Goal: Task Accomplishment & Management: Complete application form

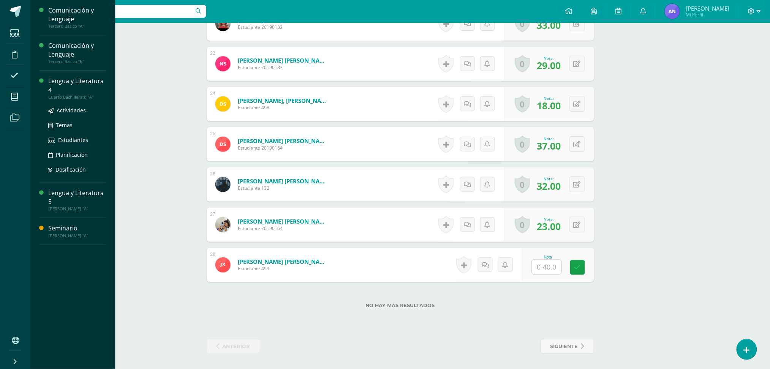
click at [78, 98] on div "Cuarto Bachillerato "A"" at bounding box center [77, 97] width 58 height 5
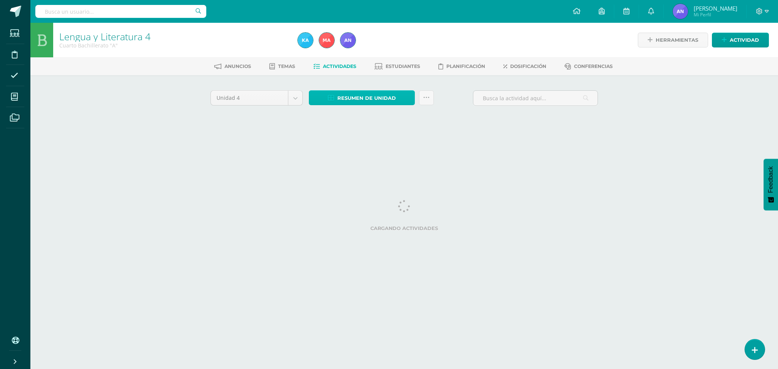
click at [387, 90] on link "Resumen de unidad" at bounding box center [362, 97] width 106 height 15
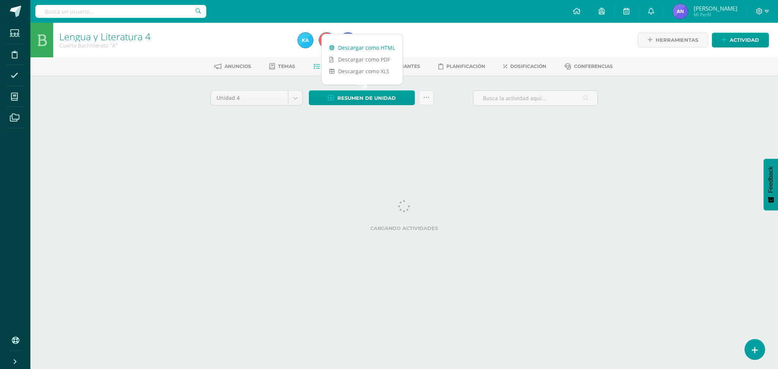
click at [375, 49] on link "Descargar como HTML" at bounding box center [362, 48] width 81 height 12
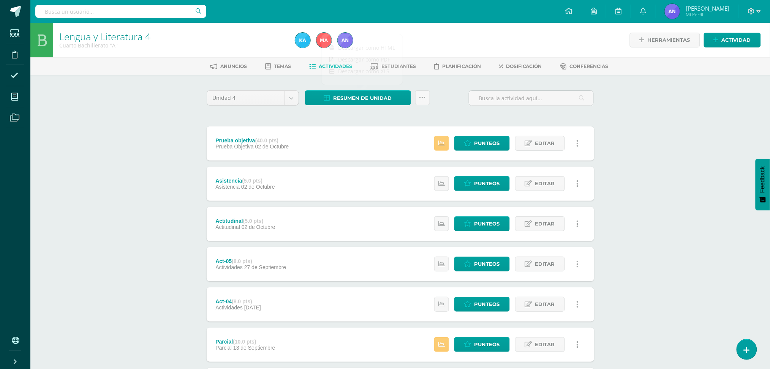
click at [488, 134] on div "Estatus de Actividad: 1 Estudiantes sin calificar 0 Estudiantes con cero Media …" at bounding box center [508, 144] width 171 height 34
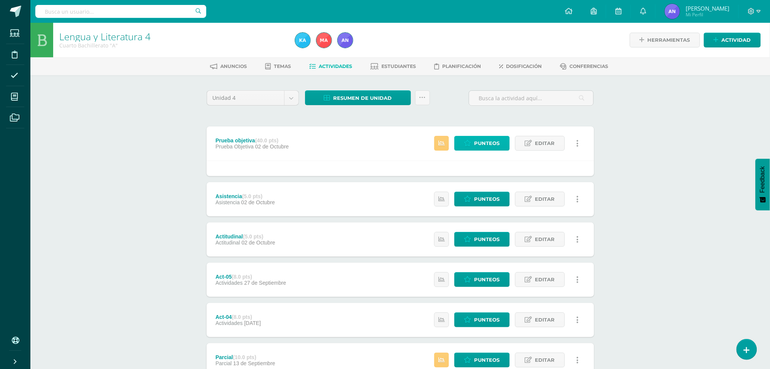
click at [490, 140] on span "Punteos" at bounding box center [487, 143] width 25 height 14
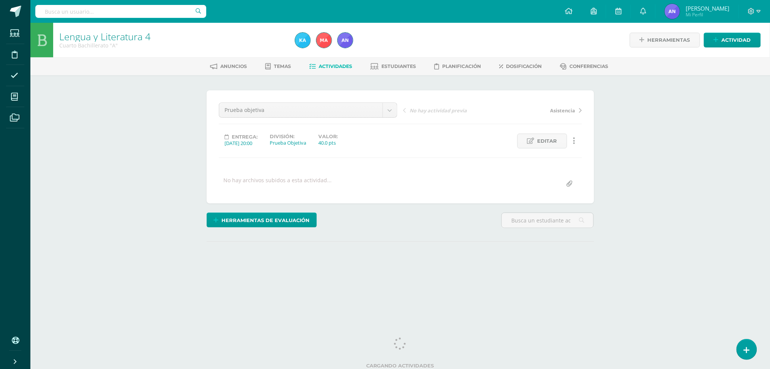
click at [700, 164] on div "Lengua y Literatura 4 Cuarto Bachillerato "A" Herramientas Detalle de asistenci…" at bounding box center [400, 162] width 740 height 278
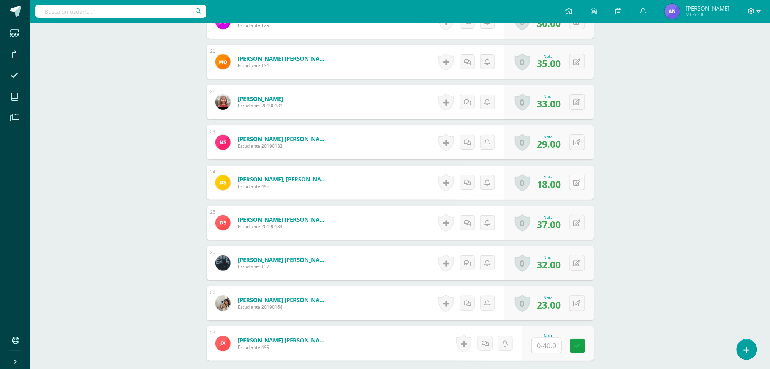
scroll to position [1025, 0]
click at [575, 306] on button at bounding box center [583, 303] width 16 height 16
type input "24"
click at [569, 305] on link at bounding box center [562, 305] width 15 height 15
click at [469, 7] on div "Configuración Cerrar sesión Ana Renee Mi Perfil Avisos 15 avisos sin leer Aviso…" at bounding box center [400, 11] width 740 height 23
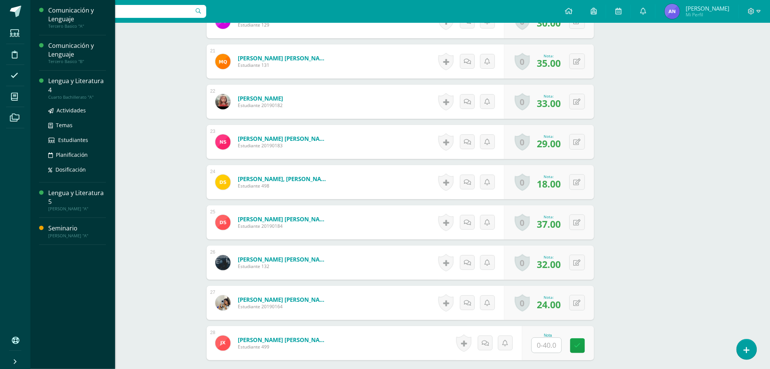
click at [80, 81] on div "Lengua y Literatura 4" at bounding box center [77, 85] width 58 height 17
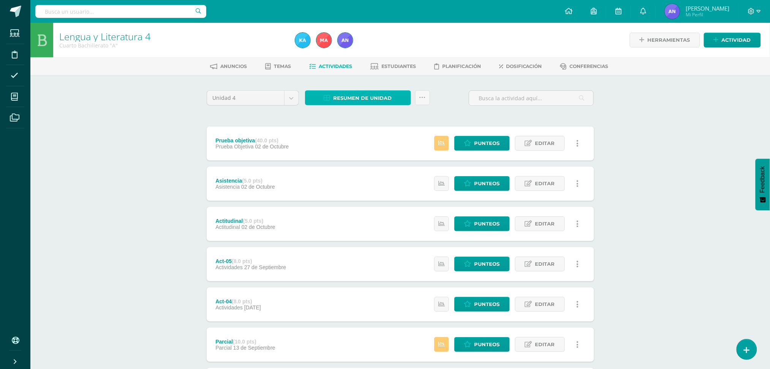
click at [345, 93] on span "Resumen de unidad" at bounding box center [363, 98] width 59 height 14
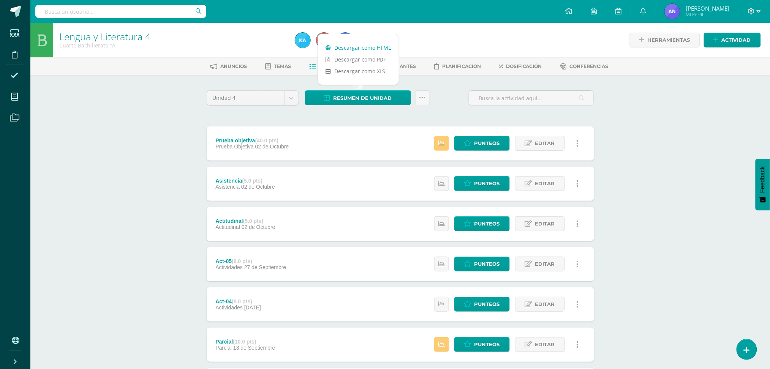
click at [366, 44] on link "Descargar como HTML" at bounding box center [358, 48] width 81 height 12
click at [370, 62] on link "Descargar como PDF" at bounding box center [358, 60] width 81 height 12
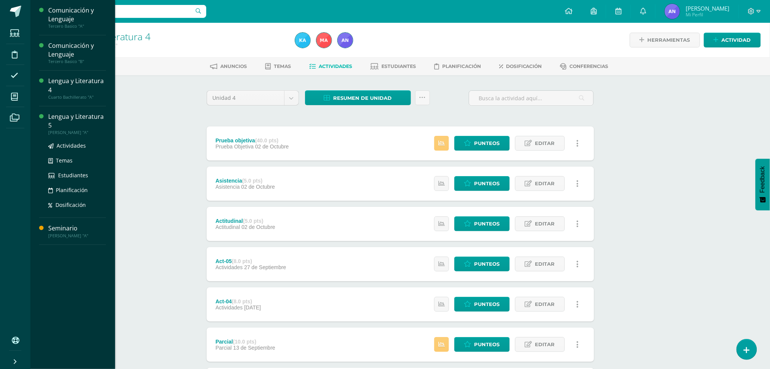
click at [63, 116] on div "Lengua y Literatura 5" at bounding box center [77, 120] width 58 height 17
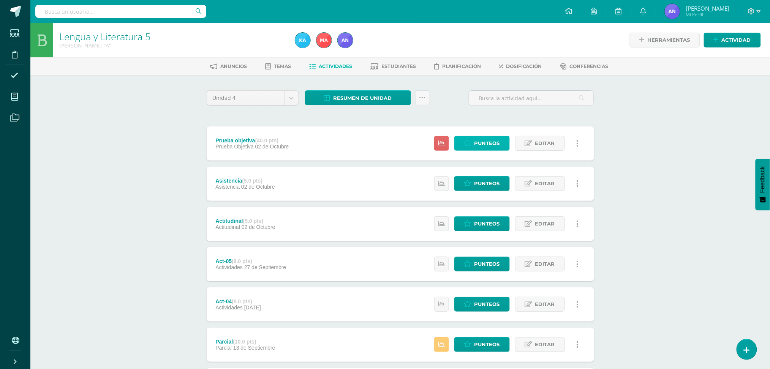
click at [479, 146] on span "Punteos" at bounding box center [487, 143] width 25 height 14
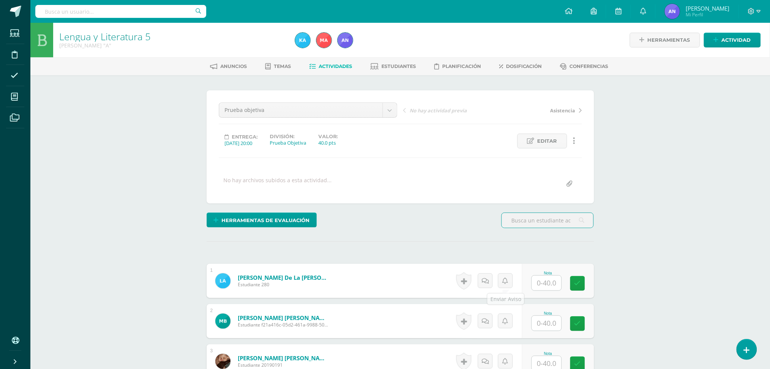
scroll to position [0, 0]
click at [543, 277] on input "text" at bounding box center [551, 283] width 30 height 15
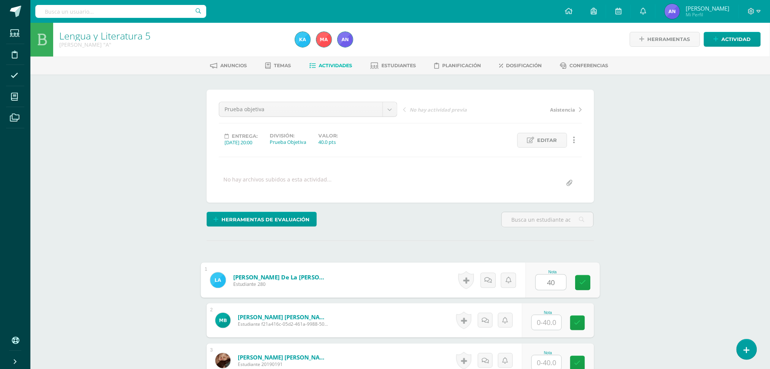
type input "40"
type input "20"
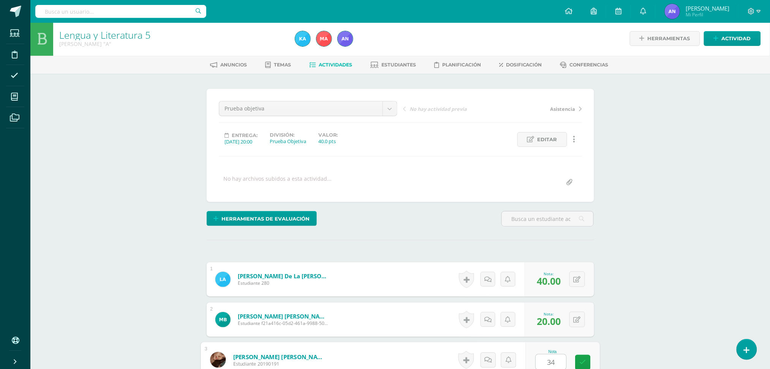
type input "34"
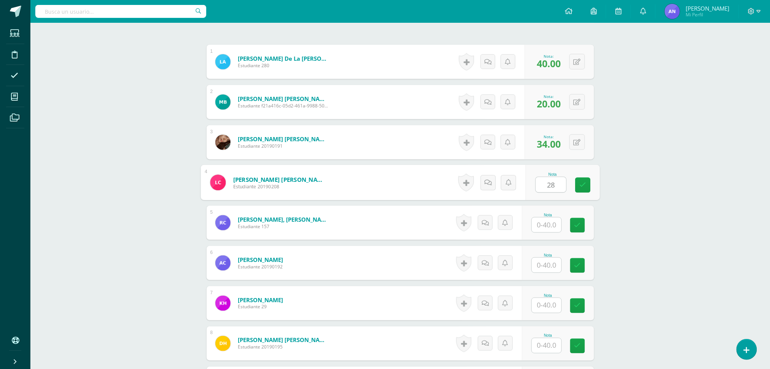
type input "28"
click at [576, 222] on button at bounding box center [583, 223] width 16 height 16
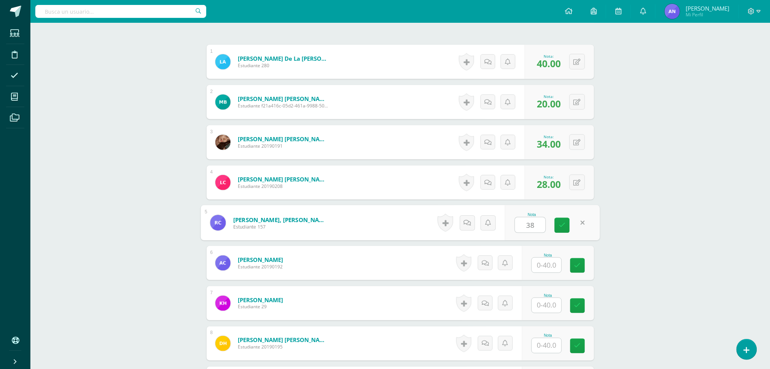
type input "3"
type input "30"
click at [465, 225] on icon at bounding box center [468, 223] width 8 height 6
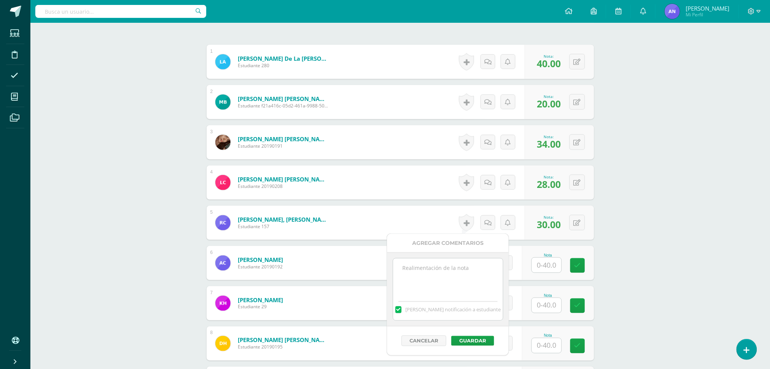
click at [458, 278] on textarea at bounding box center [448, 278] width 110 height 38
type textarea "28+2 extras"
click at [478, 346] on button "Guardar" at bounding box center [473, 341] width 43 height 10
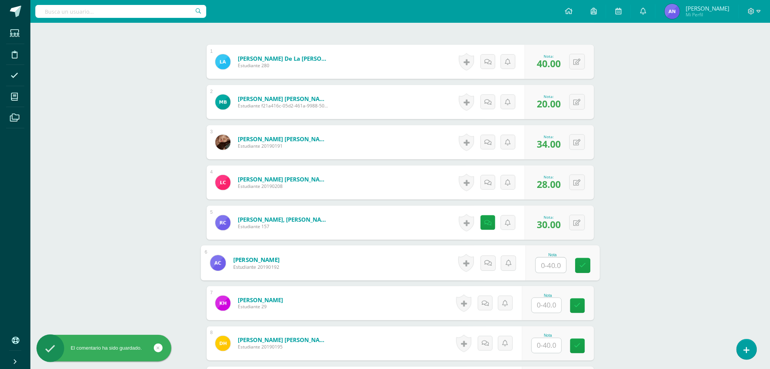
click at [540, 271] on input "text" at bounding box center [551, 265] width 30 height 15
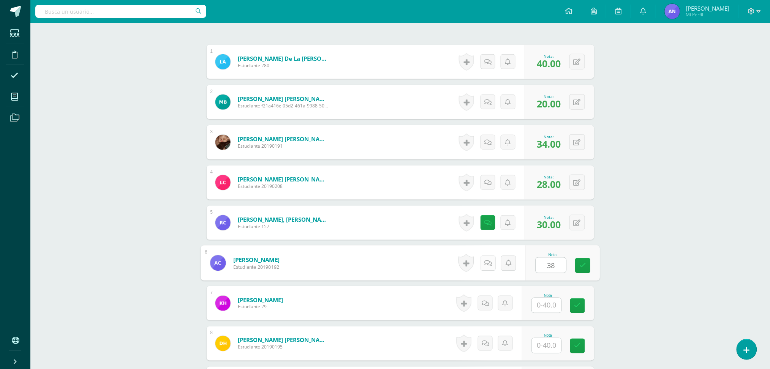
type input "38"
click at [490, 260] on icon at bounding box center [488, 263] width 8 height 6
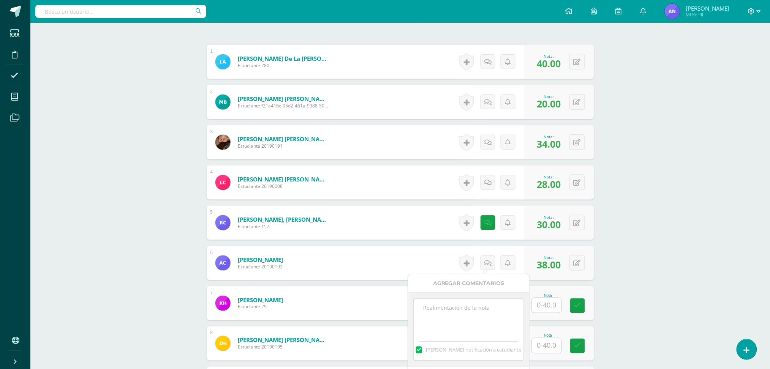
click at [467, 309] on textarea at bounding box center [469, 318] width 110 height 38
type textarea "36+2 extras"
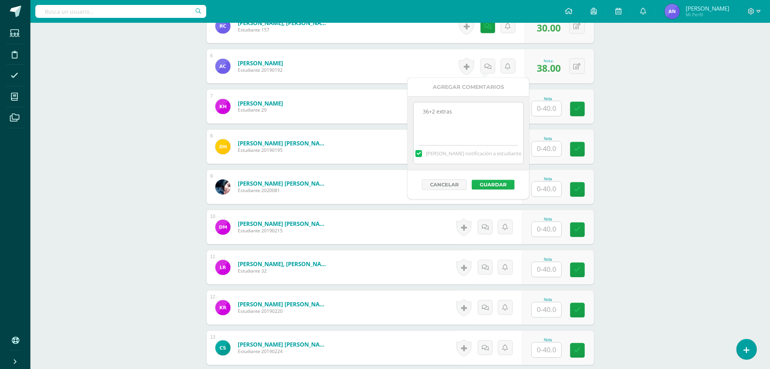
click at [505, 185] on button "Guardar" at bounding box center [493, 185] width 43 height 10
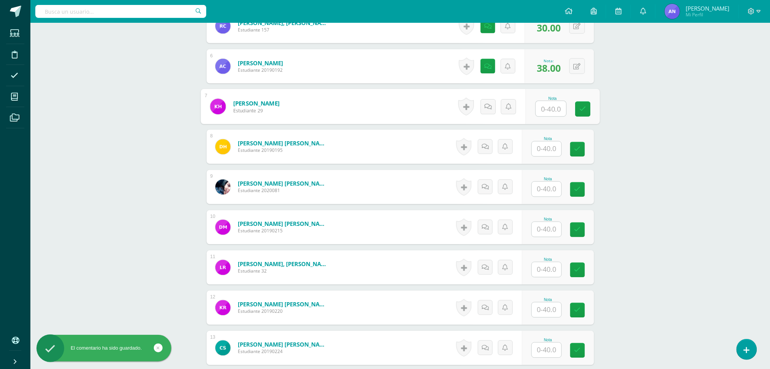
click at [549, 110] on input "text" at bounding box center [551, 108] width 30 height 15
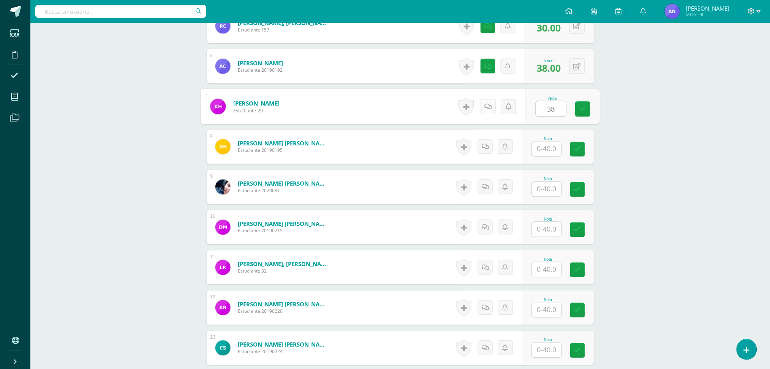
type input "38"
click at [491, 106] on icon at bounding box center [488, 106] width 8 height 6
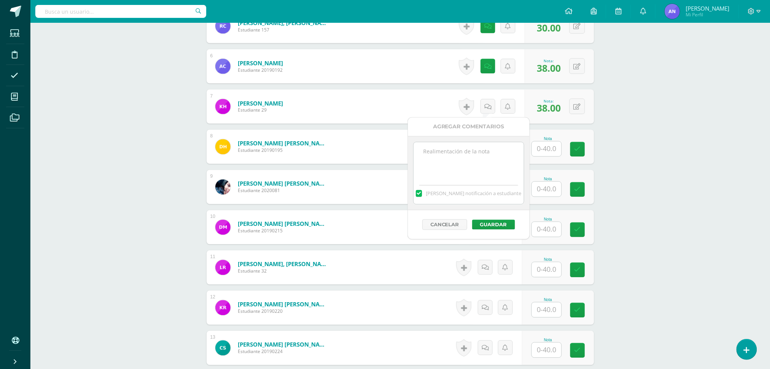
click at [507, 166] on textarea at bounding box center [469, 162] width 110 height 38
type textarea "36+2extras"
drag, startPoint x: 499, startPoint y: 219, endPoint x: 501, endPoint y: 224, distance: 5.2
click at [501, 224] on div "Cancelar Guardar" at bounding box center [469, 225] width 122 height 29
click at [501, 224] on button "Guardar" at bounding box center [493, 225] width 43 height 10
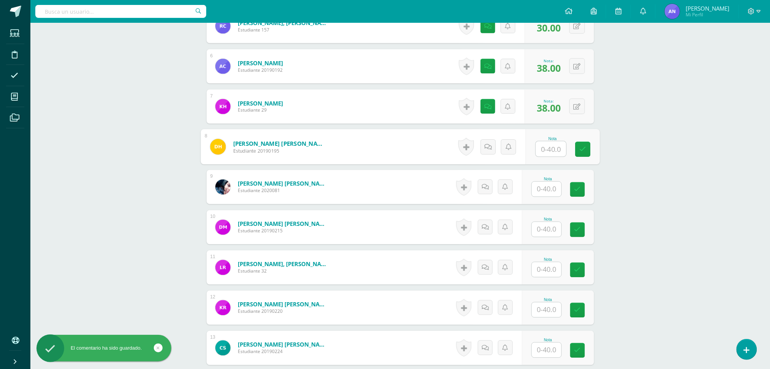
click at [546, 142] on input "text" at bounding box center [551, 149] width 30 height 15
type input "40"
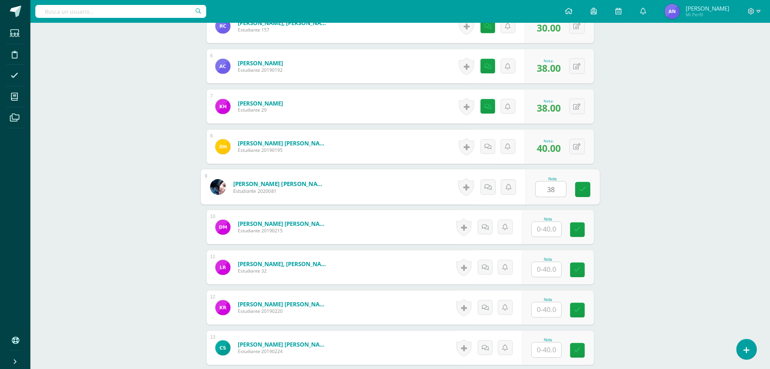
type input "38"
type input "37"
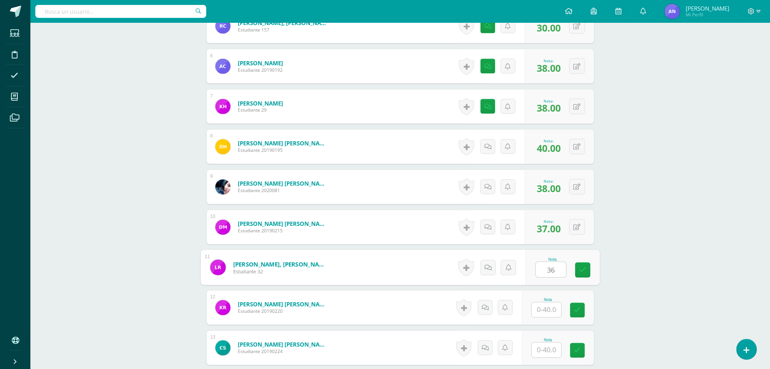
type input "36"
type input "40"
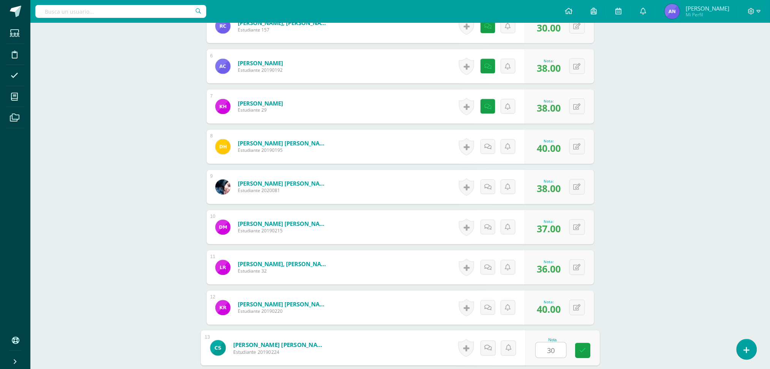
type input "30"
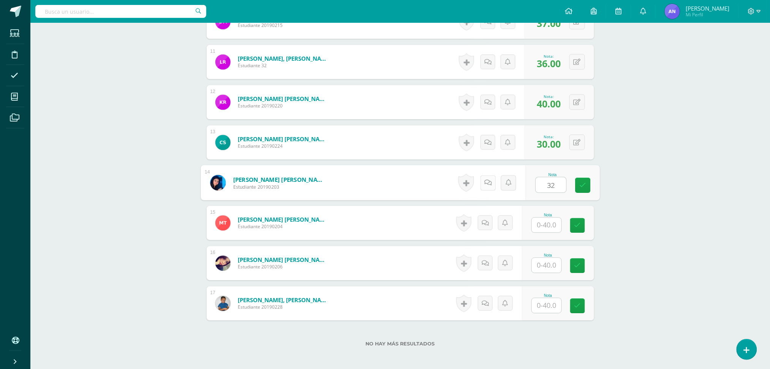
type input "32"
click at [491, 185] on link at bounding box center [487, 182] width 15 height 15
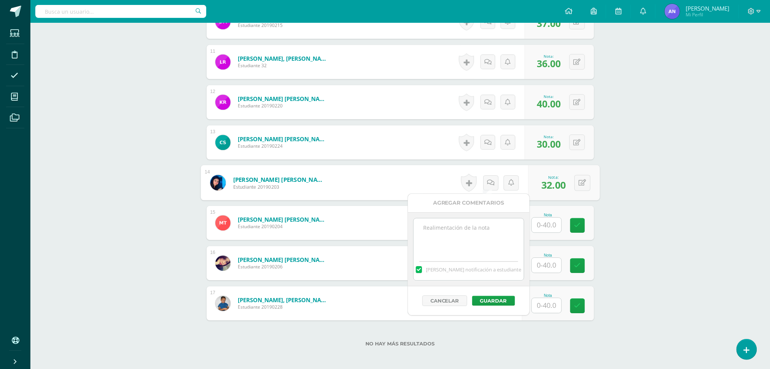
click at [475, 227] on textarea at bounding box center [469, 238] width 110 height 38
type textarea "30+2extras"
click at [491, 300] on button "Guardar" at bounding box center [493, 301] width 43 height 10
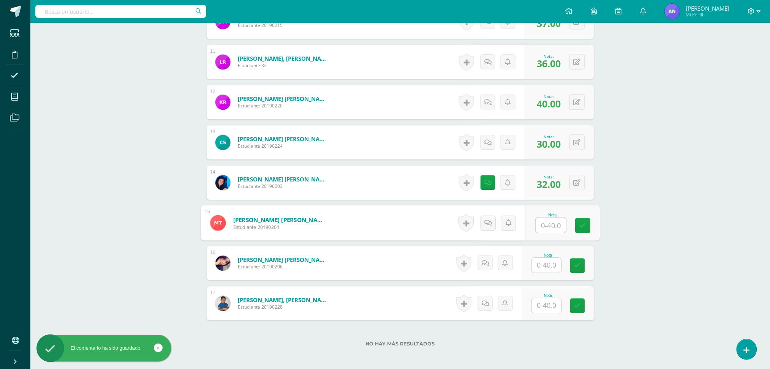
click at [557, 225] on input "text" at bounding box center [551, 225] width 30 height 15
type input "33"
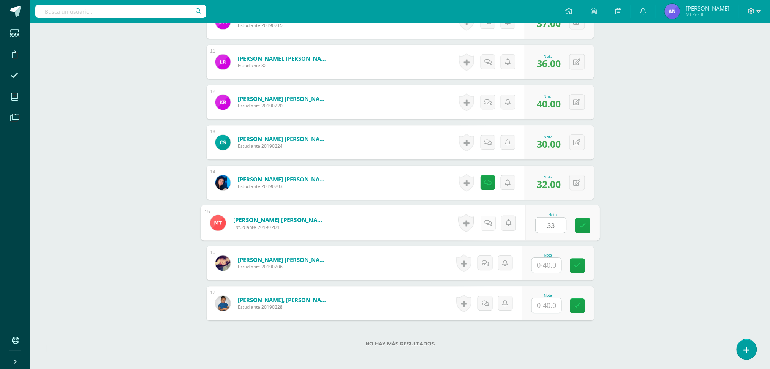
click at [491, 222] on icon at bounding box center [488, 223] width 8 height 6
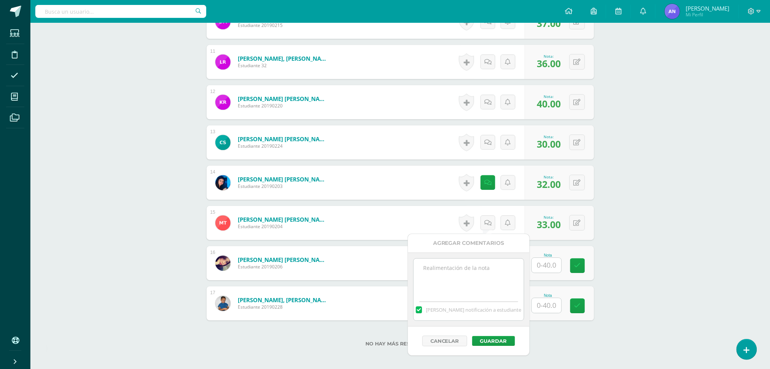
click at [488, 285] on textarea at bounding box center [469, 278] width 110 height 38
type textarea "32+1 extra"
click at [494, 336] on button "Guardar" at bounding box center [493, 341] width 43 height 10
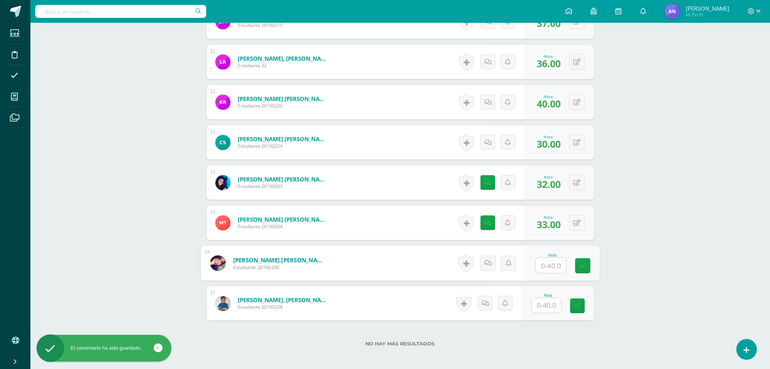
click at [554, 258] on input "text" at bounding box center [551, 265] width 30 height 15
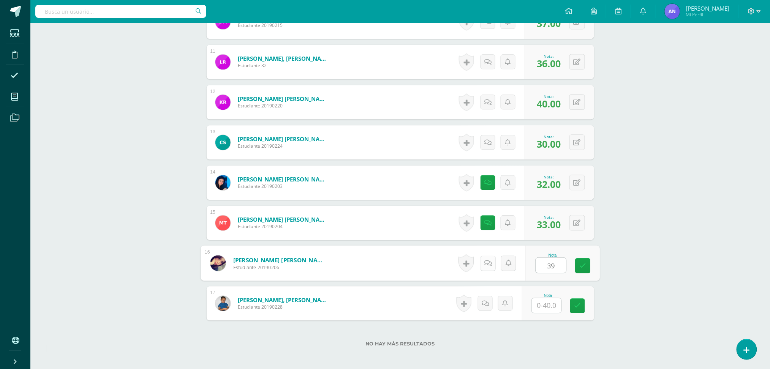
type input "39"
click at [490, 263] on icon at bounding box center [488, 263] width 8 height 6
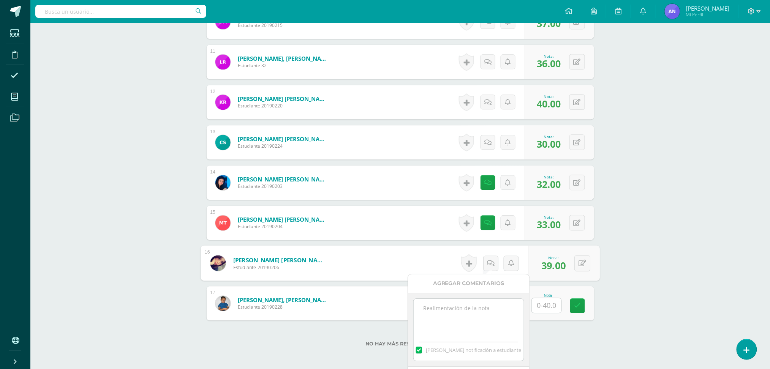
click at [488, 306] on textarea at bounding box center [469, 318] width 110 height 38
type textarea "38+1 extra"
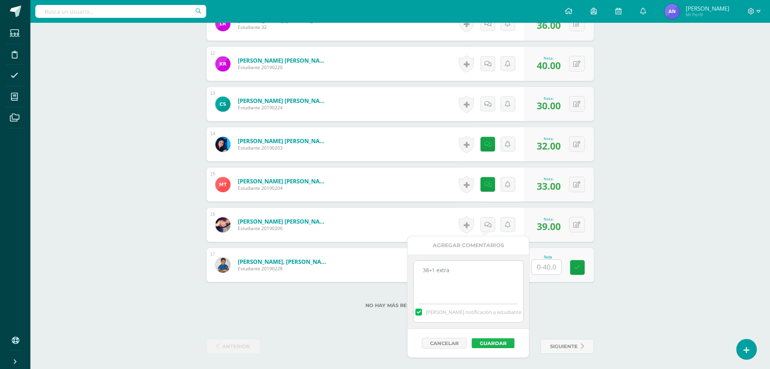
click at [490, 339] on button "Guardar" at bounding box center [493, 344] width 43 height 10
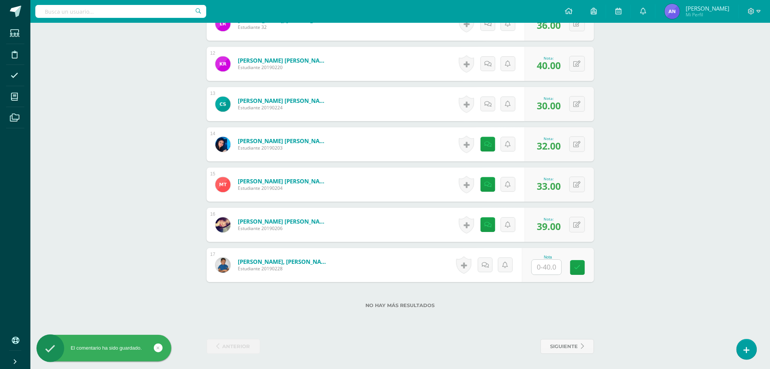
click at [543, 268] on input "text" at bounding box center [547, 267] width 30 height 15
type input "30"
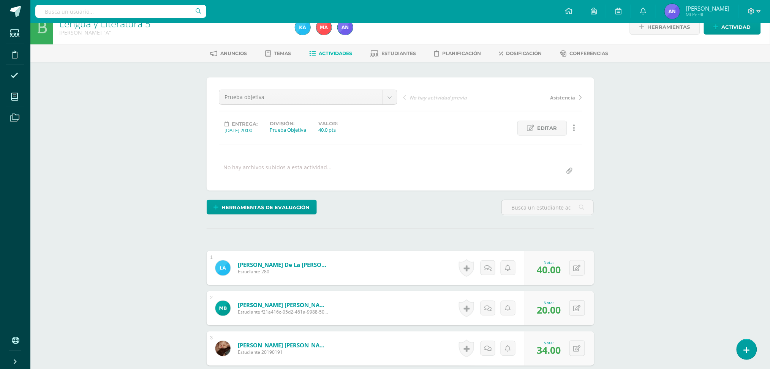
scroll to position [0, 0]
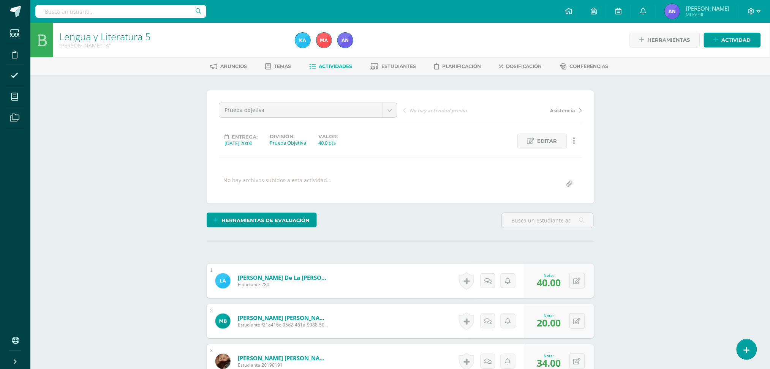
click at [319, 67] on span "Actividades" at bounding box center [335, 66] width 33 height 6
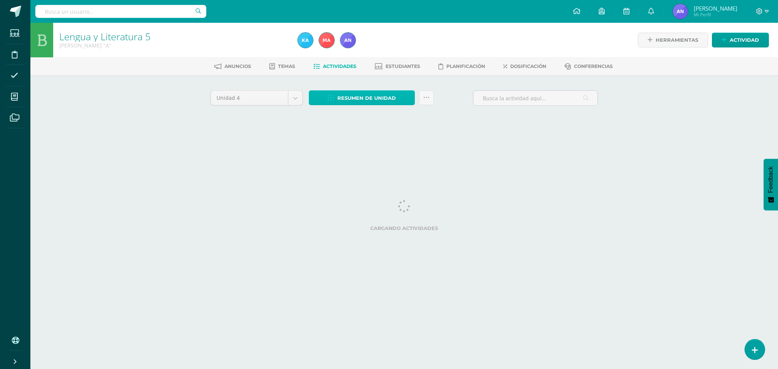
click at [392, 95] on span "Resumen de unidad" at bounding box center [366, 98] width 59 height 14
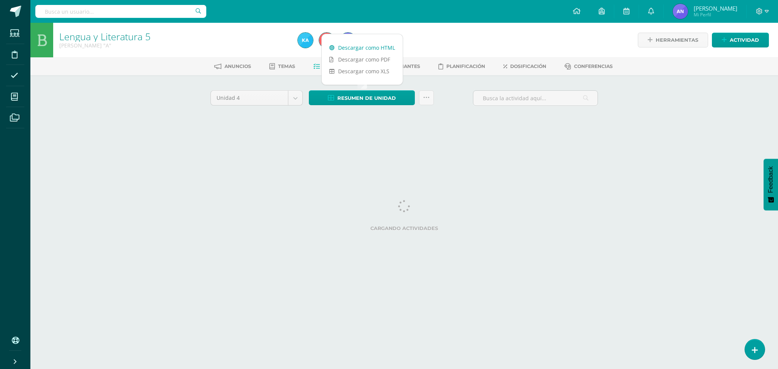
click at [391, 48] on link "Descargar como HTML" at bounding box center [362, 48] width 81 height 12
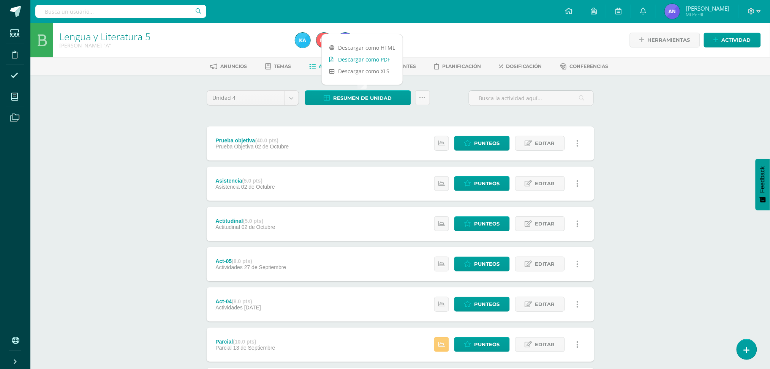
click at [370, 56] on link "Descargar como PDF" at bounding box center [362, 60] width 81 height 12
click at [484, 142] on span "Punteos" at bounding box center [487, 143] width 25 height 14
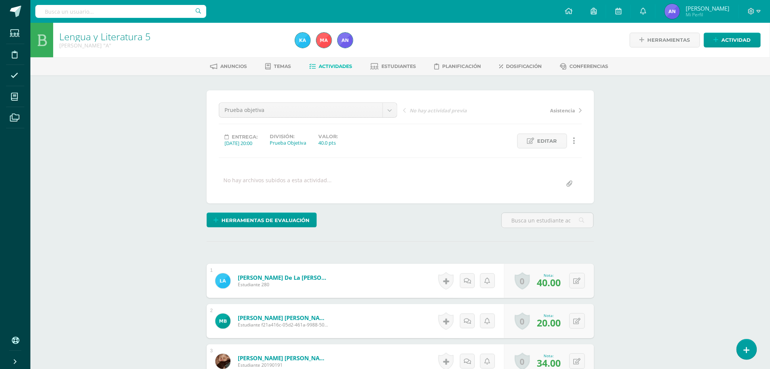
scroll to position [0, 0]
click at [576, 320] on button at bounding box center [583, 321] width 16 height 16
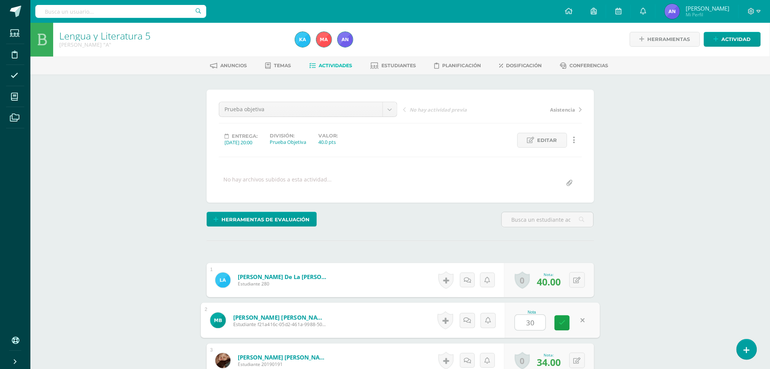
type input "30"
click at [557, 332] on div "Nota 30" at bounding box center [548, 321] width 92 height 34
click at [344, 68] on link "Actividades" at bounding box center [330, 66] width 43 height 12
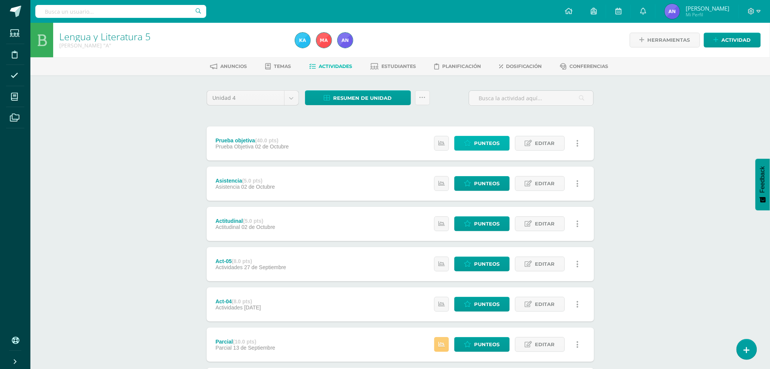
click at [486, 146] on span "Punteos" at bounding box center [487, 143] width 25 height 14
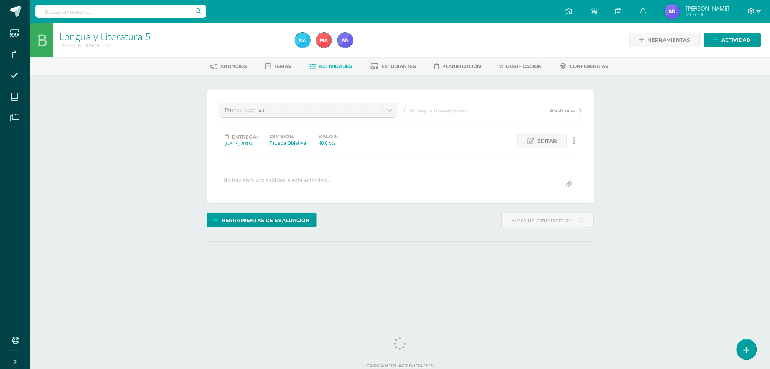
click at [337, 70] on link "Actividades" at bounding box center [330, 66] width 43 height 12
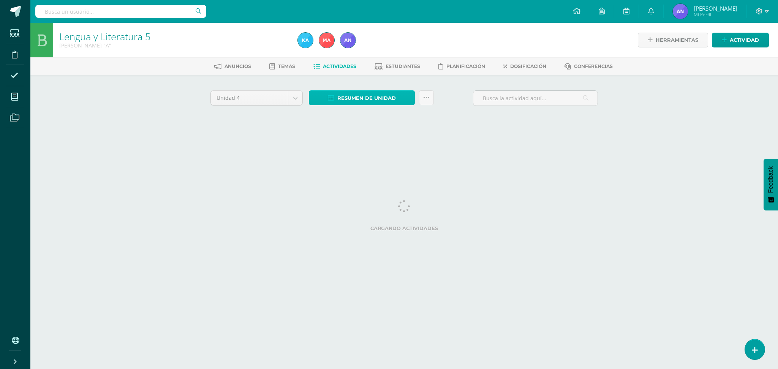
click at [366, 97] on span "Resumen de unidad" at bounding box center [366, 98] width 59 height 14
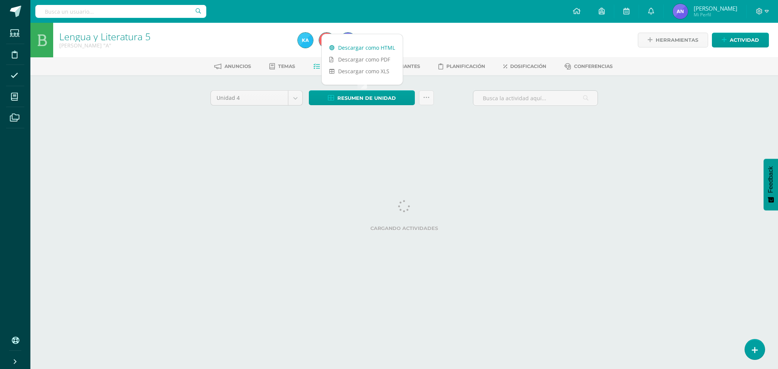
click at [374, 49] on link "Descargar como HTML" at bounding box center [362, 48] width 81 height 12
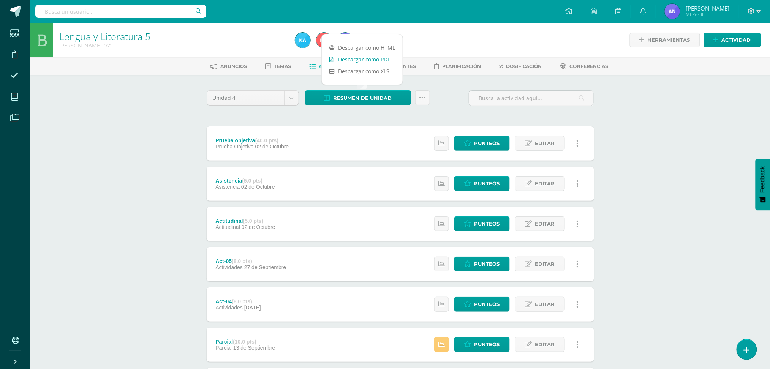
click at [370, 59] on link "Descargar como PDF" at bounding box center [362, 60] width 81 height 12
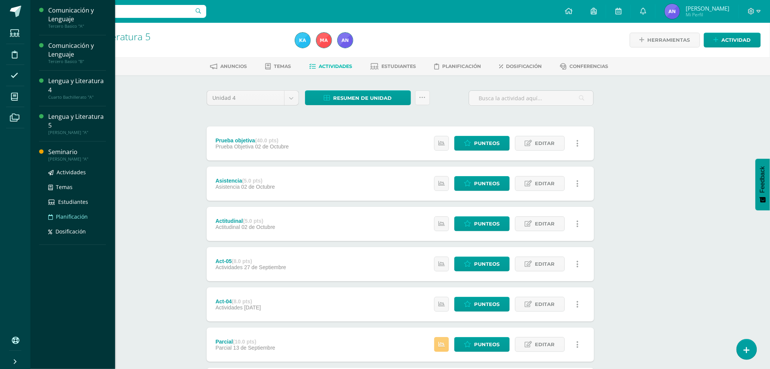
click at [57, 220] on link "Planificación" at bounding box center [77, 216] width 58 height 9
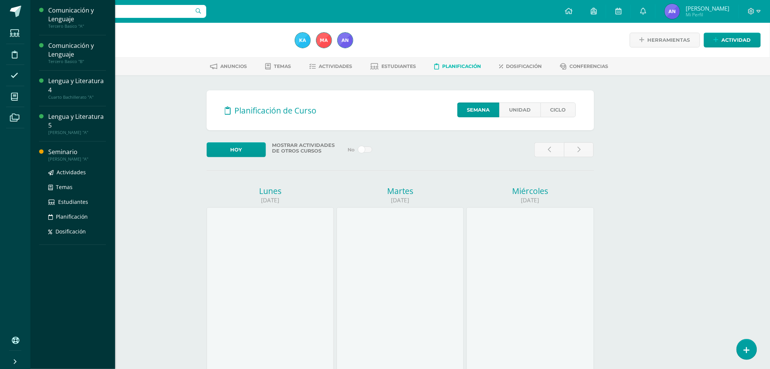
click at [58, 153] on div "Seminario" at bounding box center [77, 152] width 58 height 9
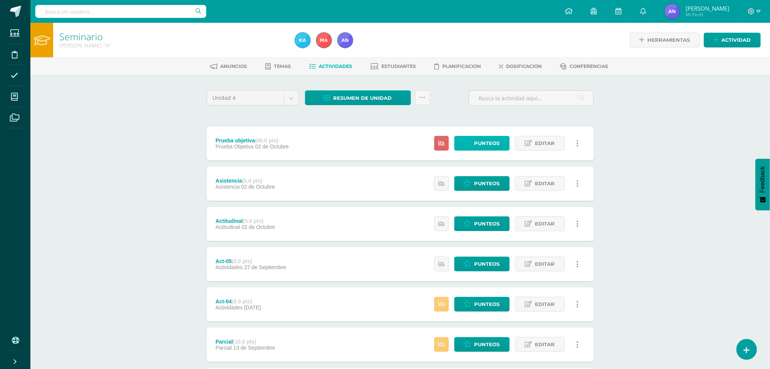
click at [483, 144] on span "Punteos" at bounding box center [487, 143] width 25 height 14
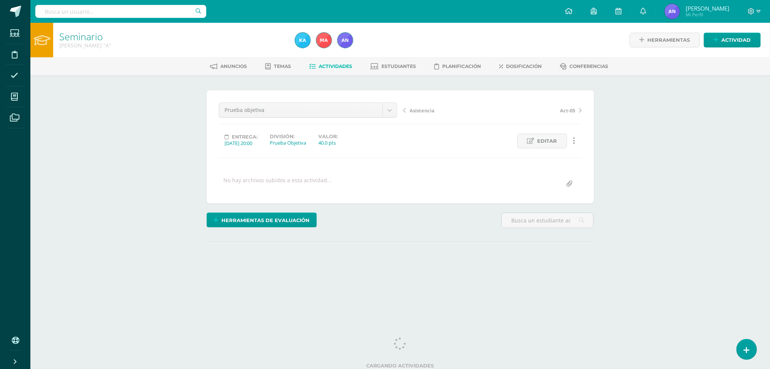
click at [327, 68] on span "Actividades" at bounding box center [335, 66] width 33 height 6
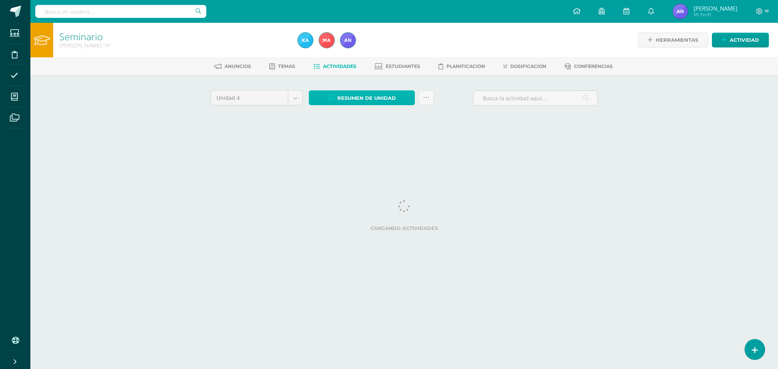
click at [402, 97] on link "Resumen de unidad" at bounding box center [362, 97] width 106 height 15
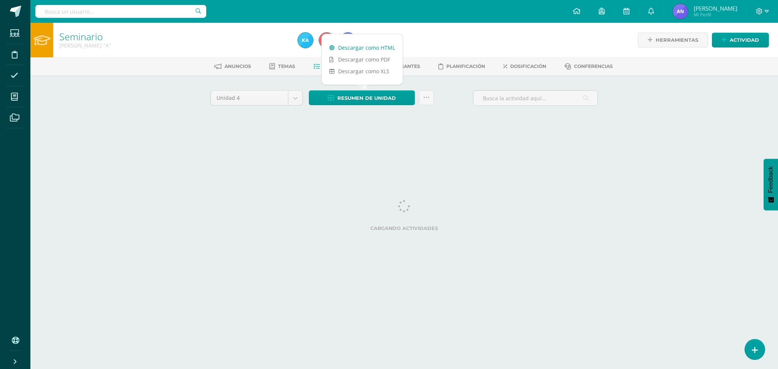
click at [387, 47] on link "Descargar como HTML" at bounding box center [362, 48] width 81 height 12
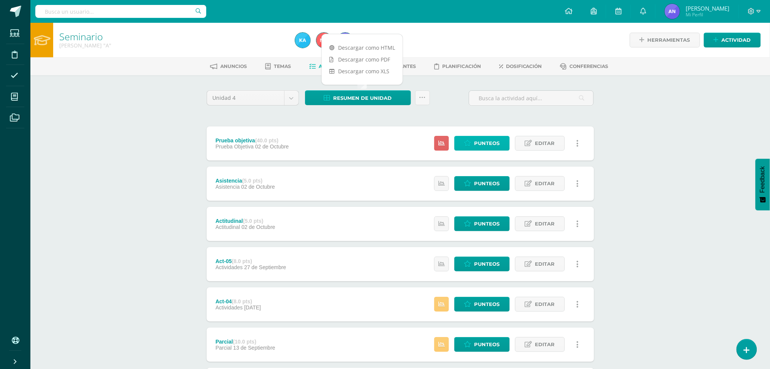
click at [481, 141] on span "Punteos" at bounding box center [487, 143] width 25 height 14
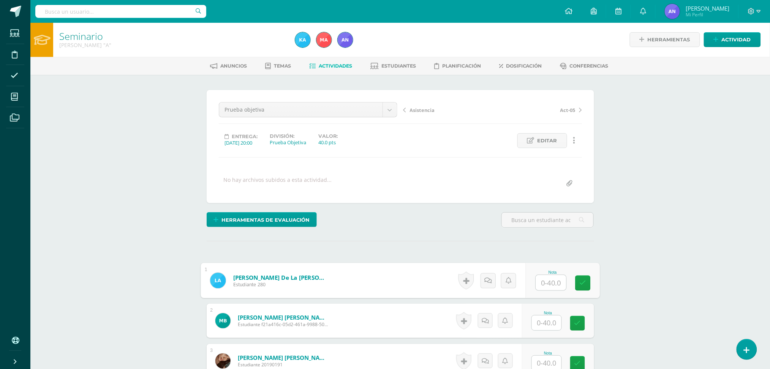
click at [548, 276] on input "text" at bounding box center [551, 283] width 30 height 15
type input "38"
type input "37"
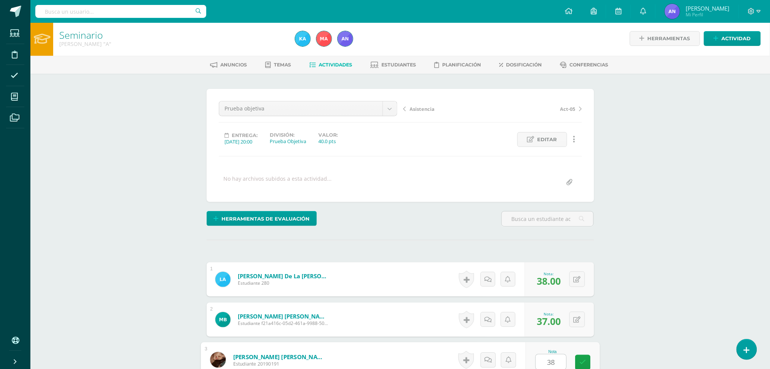
type input "38"
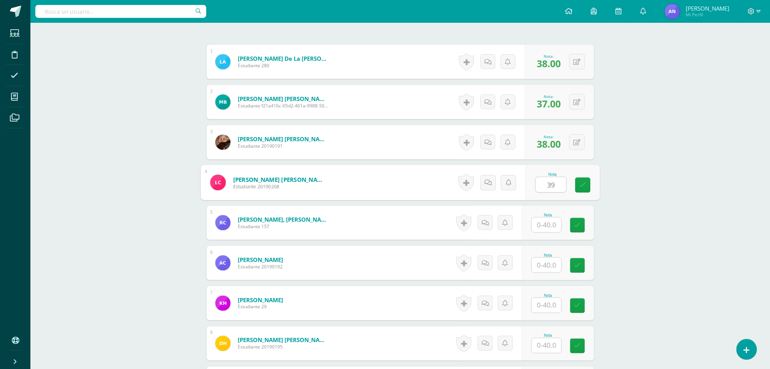
type input "39"
type input "38"
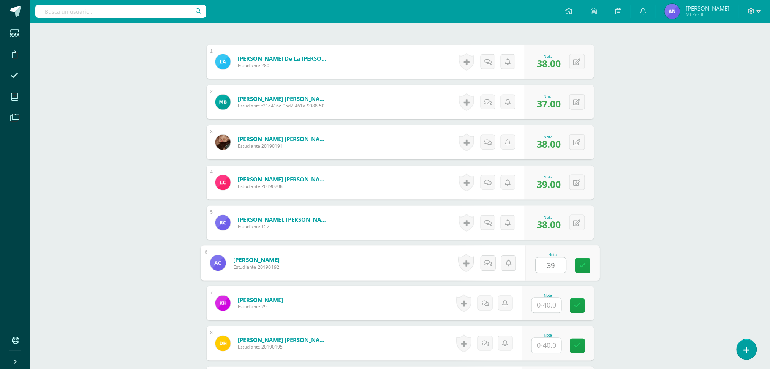
type input "39"
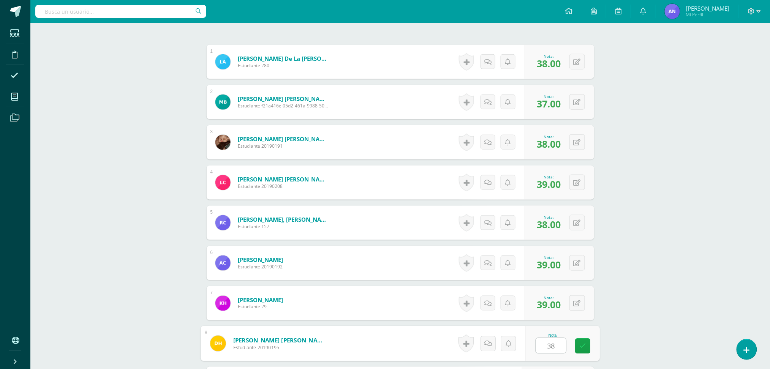
type input "38"
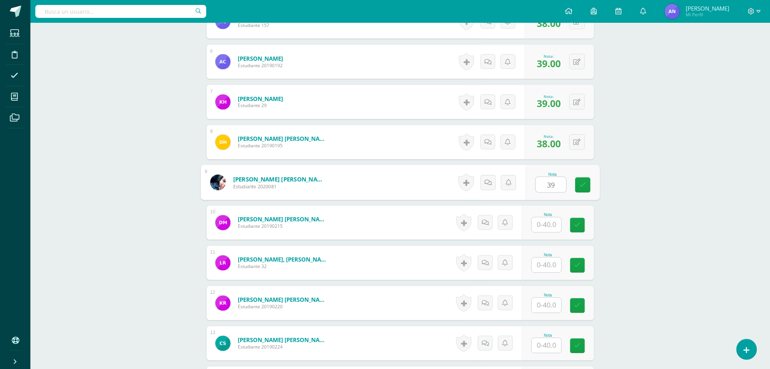
type input "39"
type input "38"
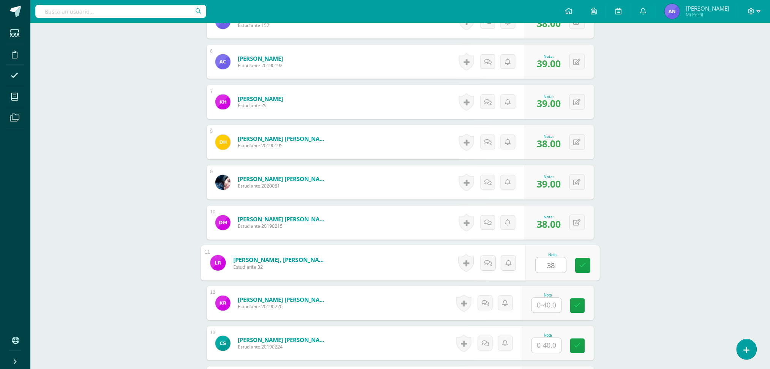
type input "38"
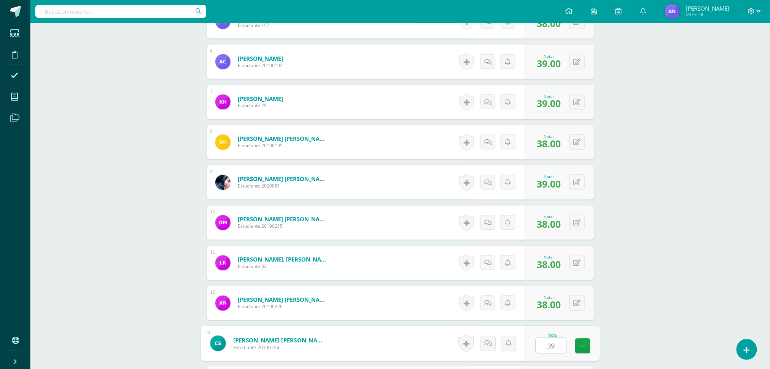
type input "39"
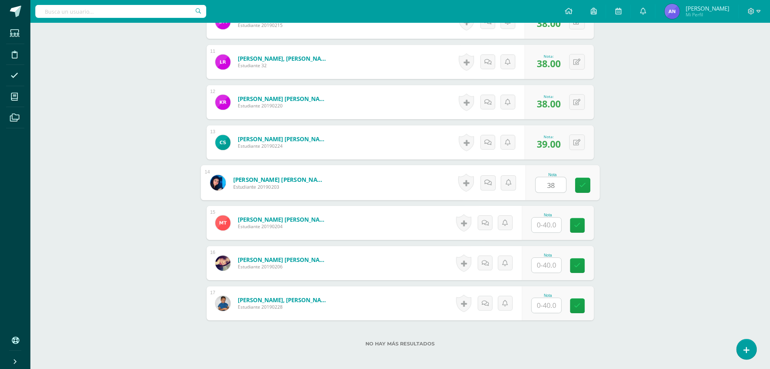
type input "38"
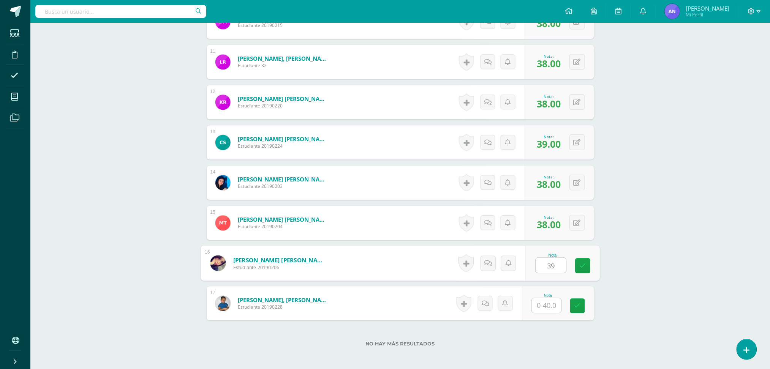
type input "39"
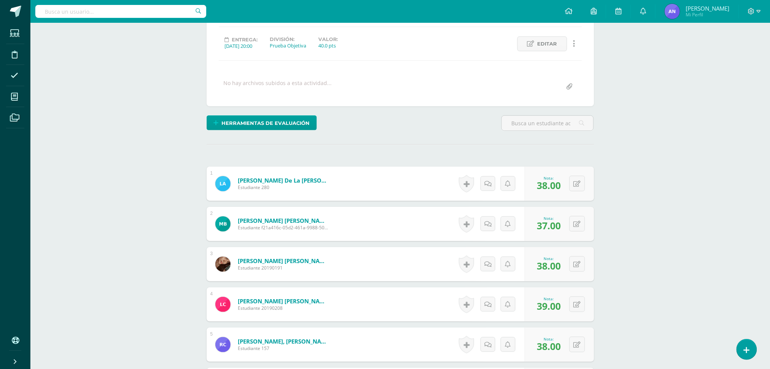
scroll to position [0, 0]
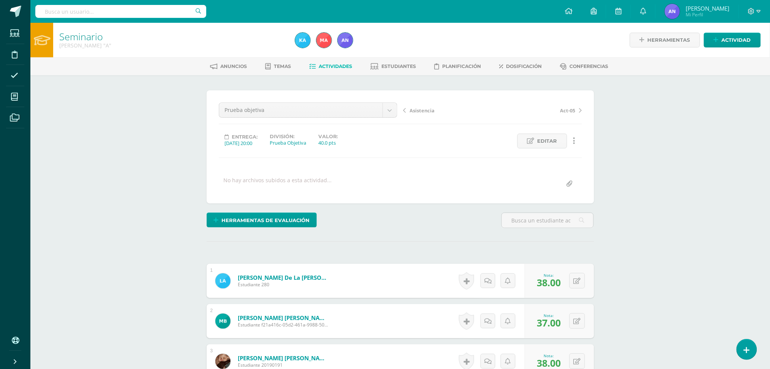
click at [336, 65] on span "Actividades" at bounding box center [335, 66] width 33 height 6
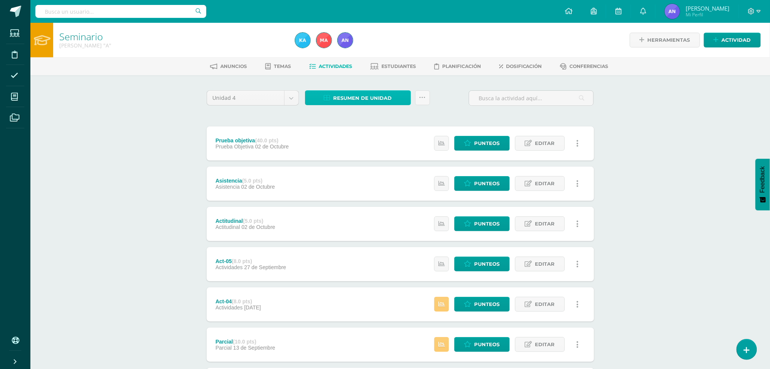
click at [337, 104] on span "Resumen de unidad" at bounding box center [363, 98] width 59 height 14
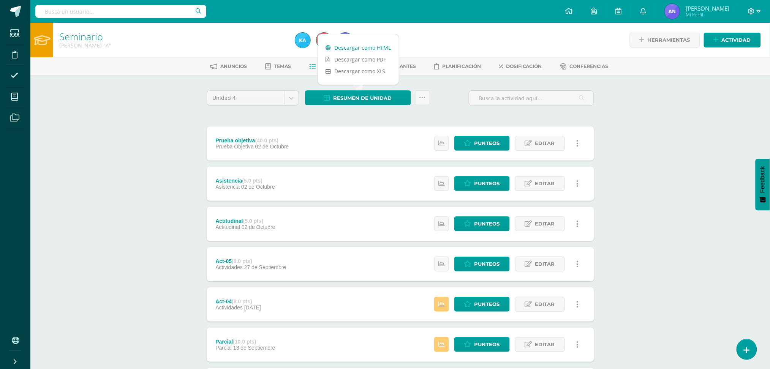
click at [372, 43] on link "Descargar como HTML" at bounding box center [358, 48] width 81 height 12
click at [366, 59] on link "Descargar como PDF" at bounding box center [358, 60] width 81 height 12
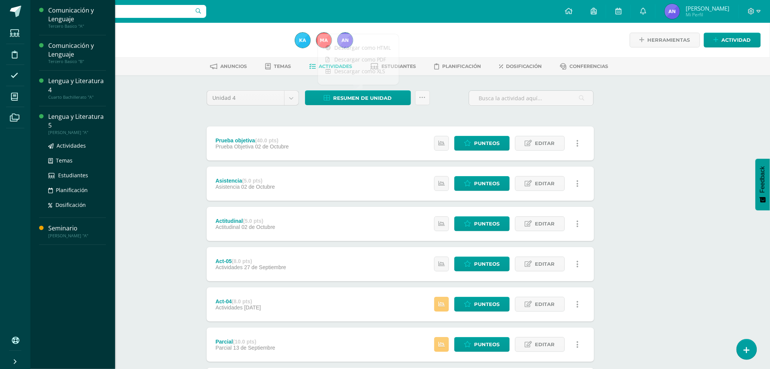
click at [53, 120] on div "Lengua y Literatura 5" at bounding box center [77, 120] width 58 height 17
